Goal: Download file/media

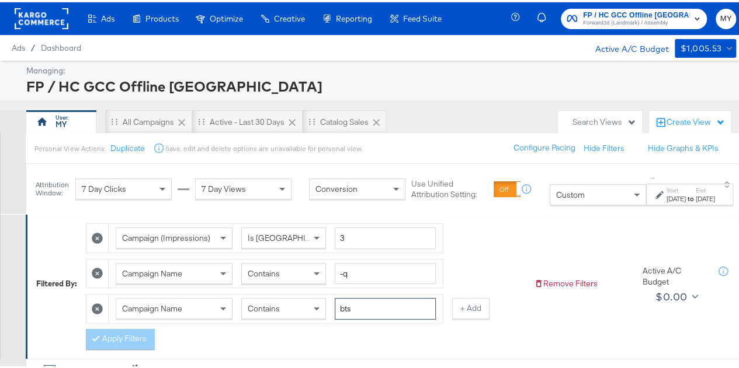
click at [356, 305] on input "bts" at bounding box center [385, 307] width 101 height 22
type input "aw"
click at [685, 200] on strong "to" at bounding box center [690, 196] width 10 height 9
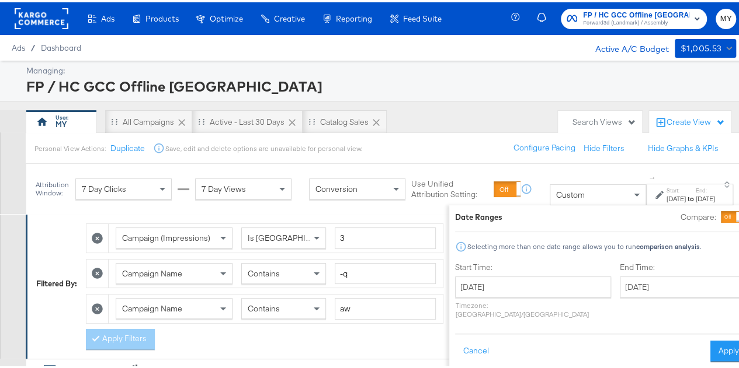
click at [619, 272] on div "End Time: [DATE] ‹ [DATE] › Su Mo Tu We Th Fr Sa 31 1 2 3 4 5 6 7 8 9 10 11 12 …" at bounding box center [682, 291] width 127 height 62
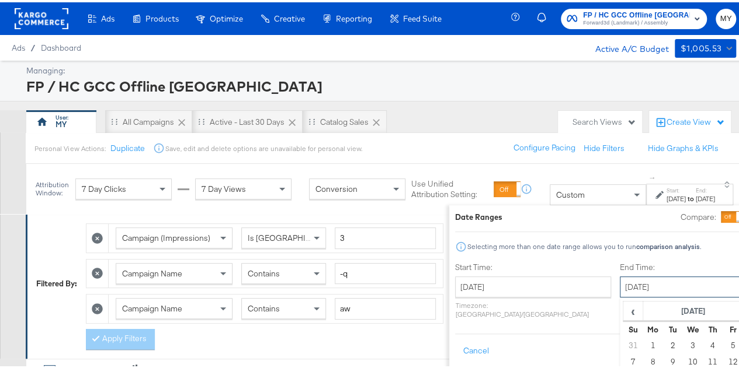
click at [619, 275] on input "[DATE]" at bounding box center [680, 284] width 123 height 21
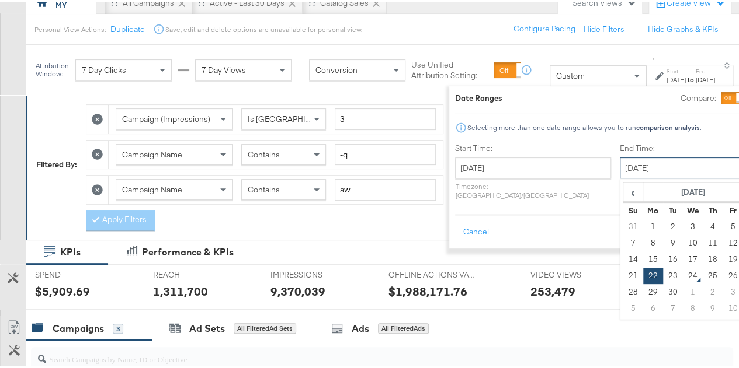
scroll to position [129, 0]
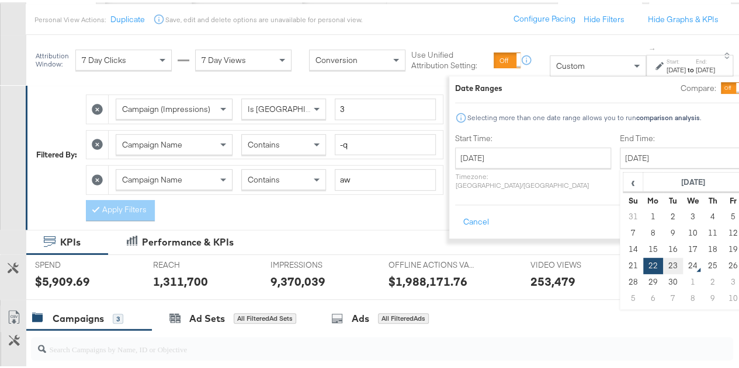
click at [662, 258] on td "23" at bounding box center [672, 264] width 20 height 16
type input "[DATE]"
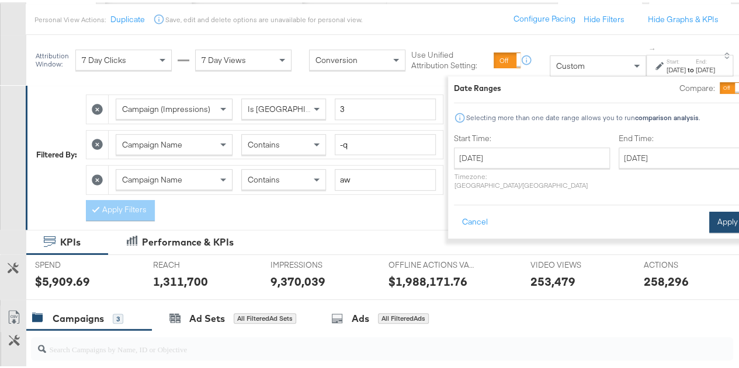
click at [709, 214] on button "Apply" at bounding box center [727, 220] width 37 height 21
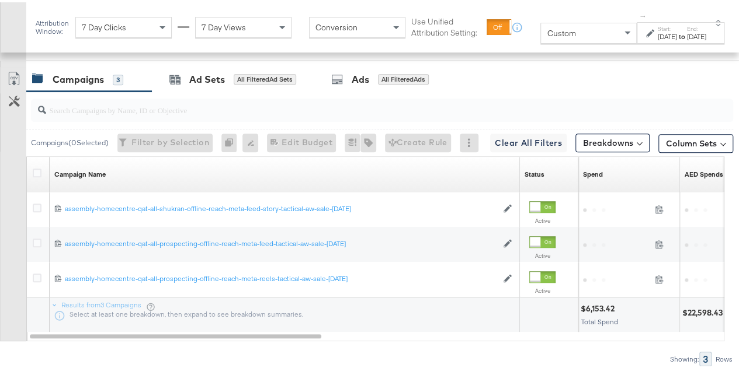
scroll to position [377, 0]
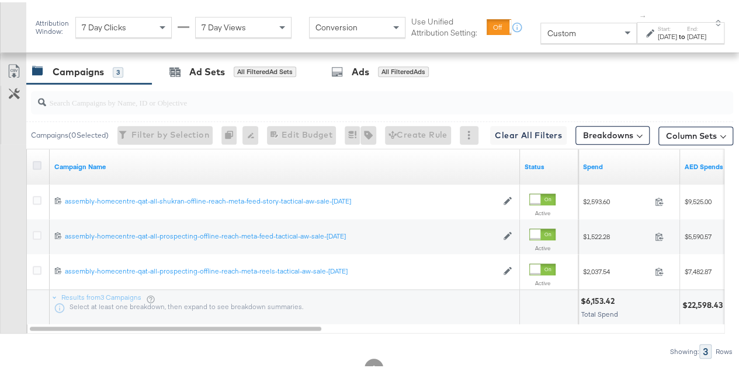
click at [38, 159] on icon at bounding box center [37, 163] width 9 height 9
click at [0, 0] on input "checkbox" at bounding box center [0, 0] width 0 height 0
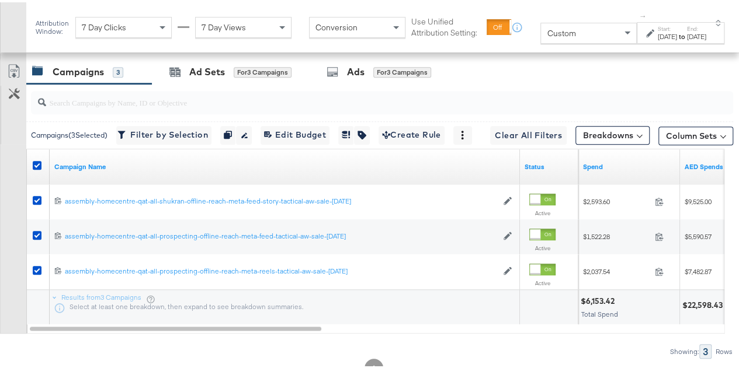
click at [6, 65] on link "Export as CSV" at bounding box center [14, 70] width 26 height 26
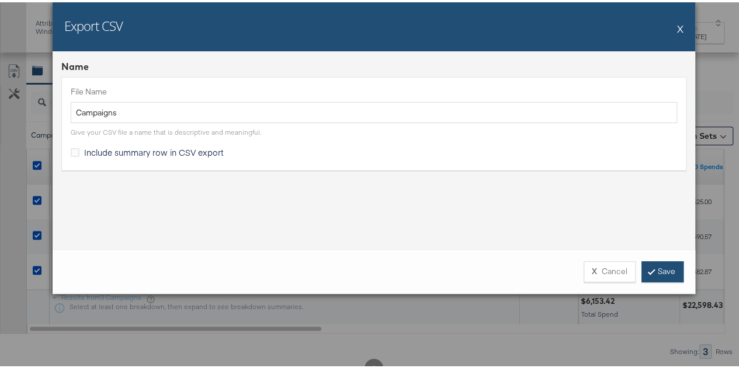
click at [656, 263] on link "Save" at bounding box center [662, 269] width 42 height 21
